Goal: Information Seeking & Learning: Check status

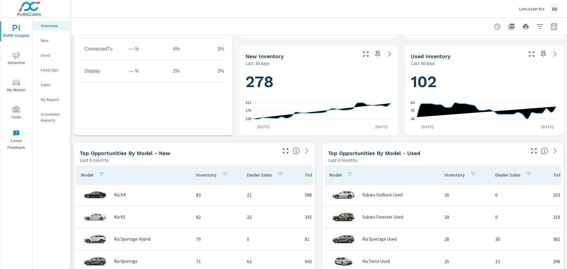
scroll to position [384, 0]
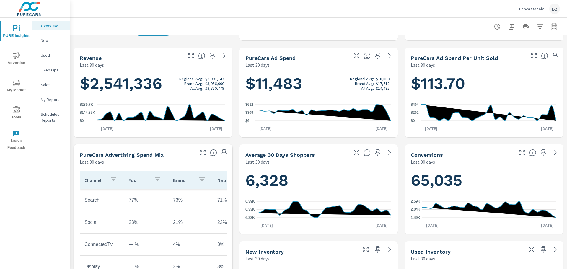
scroll to position [118, 0]
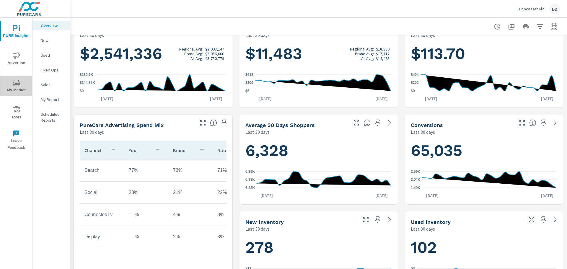
click at [18, 84] on icon "nav menu" at bounding box center [16, 83] width 7 height 6
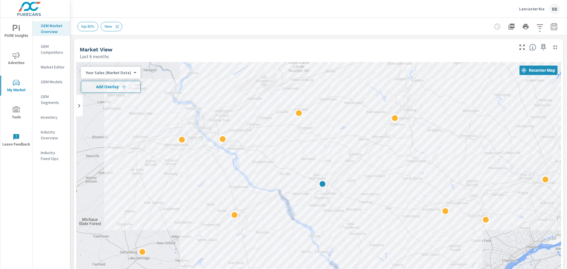
drag, startPoint x: 444, startPoint y: 218, endPoint x: 442, endPoint y: 213, distance: 5.2
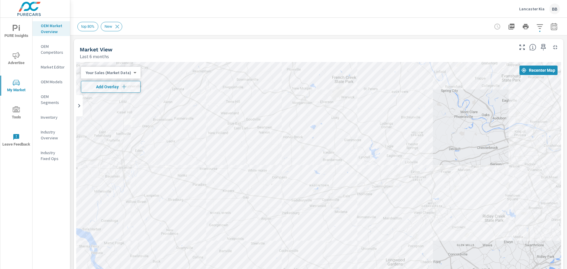
drag, startPoint x: 466, startPoint y: 169, endPoint x: 362, endPoint y: 163, distance: 104.3
click at [362, 163] on div at bounding box center [318, 182] width 485 height 240
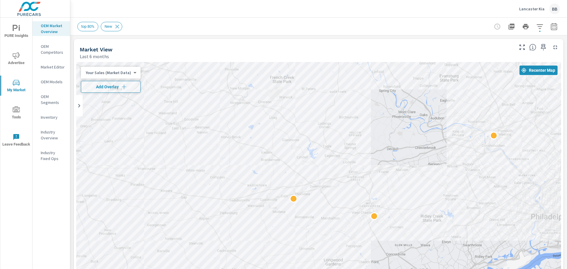
drag, startPoint x: 457, startPoint y: 171, endPoint x: 395, endPoint y: 171, distance: 61.7
click at [395, 171] on div at bounding box center [318, 182] width 485 height 240
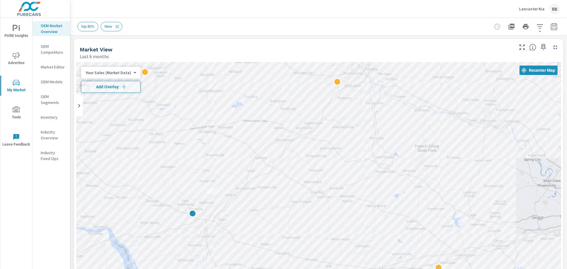
drag, startPoint x: 345, startPoint y: 140, endPoint x: 493, endPoint y: 210, distance: 163.2
click at [493, 210] on div at bounding box center [318, 182] width 485 height 240
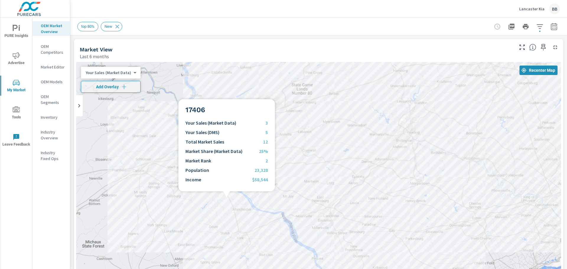
drag, startPoint x: 182, startPoint y: 163, endPoint x: 226, endPoint y: 198, distance: 56.2
click at [226, 198] on div at bounding box center [318, 182] width 485 height 240
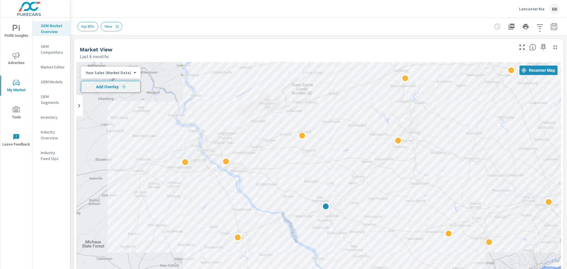
drag, startPoint x: 53, startPoint y: 53, endPoint x: 42, endPoint y: 191, distance: 138.2
click at [42, 194] on div "OEM Market Overview OEM Competitors Market Editor OEM Models OEM Segments Inven…" at bounding box center [50, 143] width 37 height 251
click at [17, 59] on span "Advertise" at bounding box center [16, 59] width 28 height 14
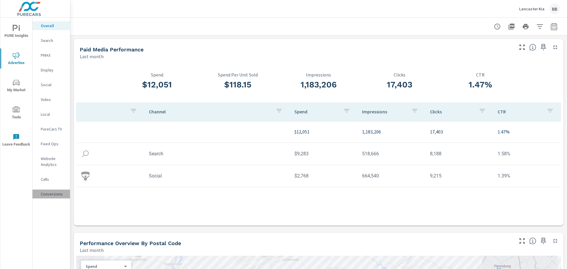
click at [48, 194] on p "Conversions" at bounding box center [53, 194] width 24 height 6
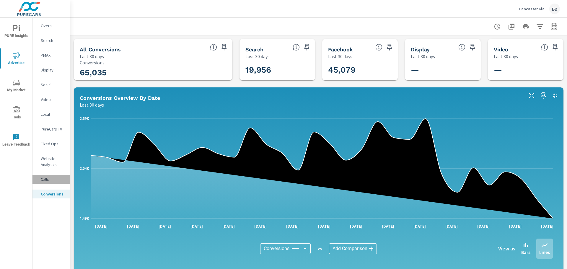
click at [44, 180] on p "Calls" at bounding box center [53, 179] width 24 height 6
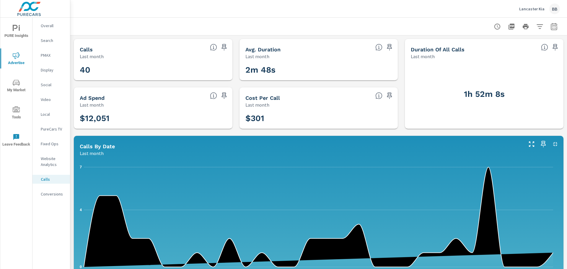
click at [115, 62] on div "40" at bounding box center [153, 70] width 154 height 16
drag, startPoint x: 78, startPoint y: 71, endPoint x: 88, endPoint y: 66, distance: 11.0
click at [80, 70] on div "40" at bounding box center [153, 70] width 154 height 16
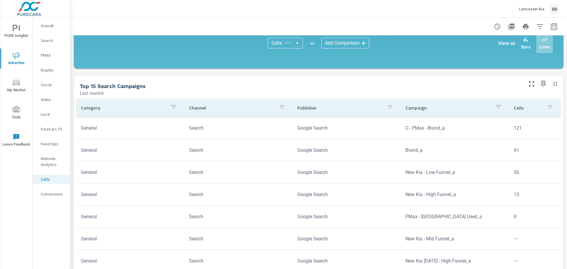
scroll to position [295, 0]
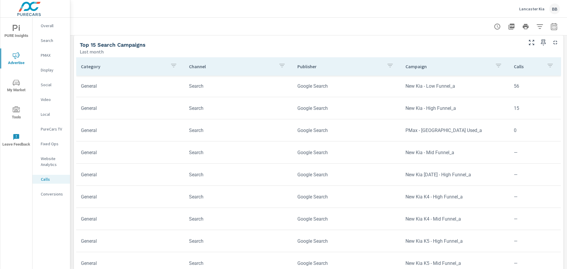
scroll to position [59, 0]
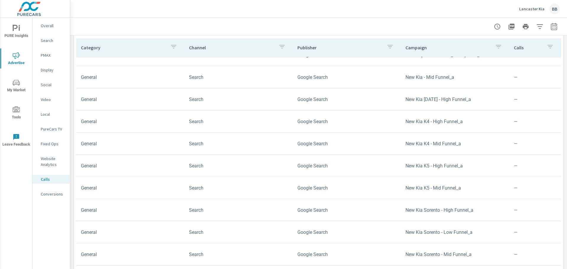
scroll to position [347, 0]
